Goal: Find specific page/section: Find specific page/section

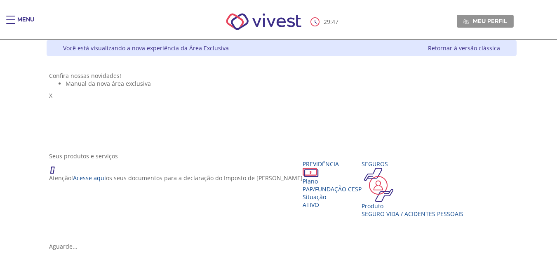
click at [507, 20] on span "Meu perfil" at bounding box center [490, 20] width 34 height 7
click at [13, 20] on div "Main header" at bounding box center [10, 24] width 9 height 16
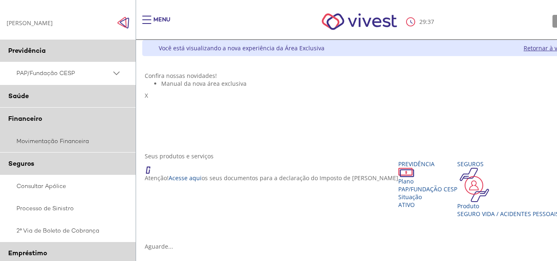
click at [42, 141] on link "Movimentação Financeira" at bounding box center [68, 141] width 136 height 22
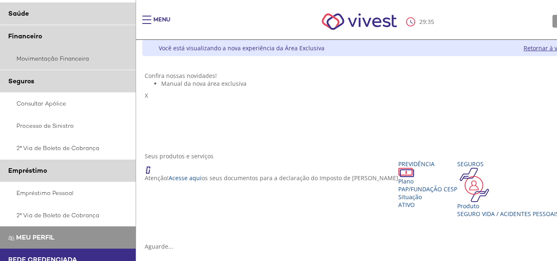
scroll to position [115, 0]
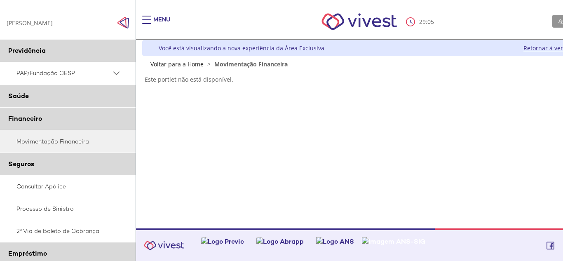
click at [539, 48] on link "Retornar à versão clássica" at bounding box center [560, 48] width 72 height 8
